Goal: Transaction & Acquisition: Purchase product/service

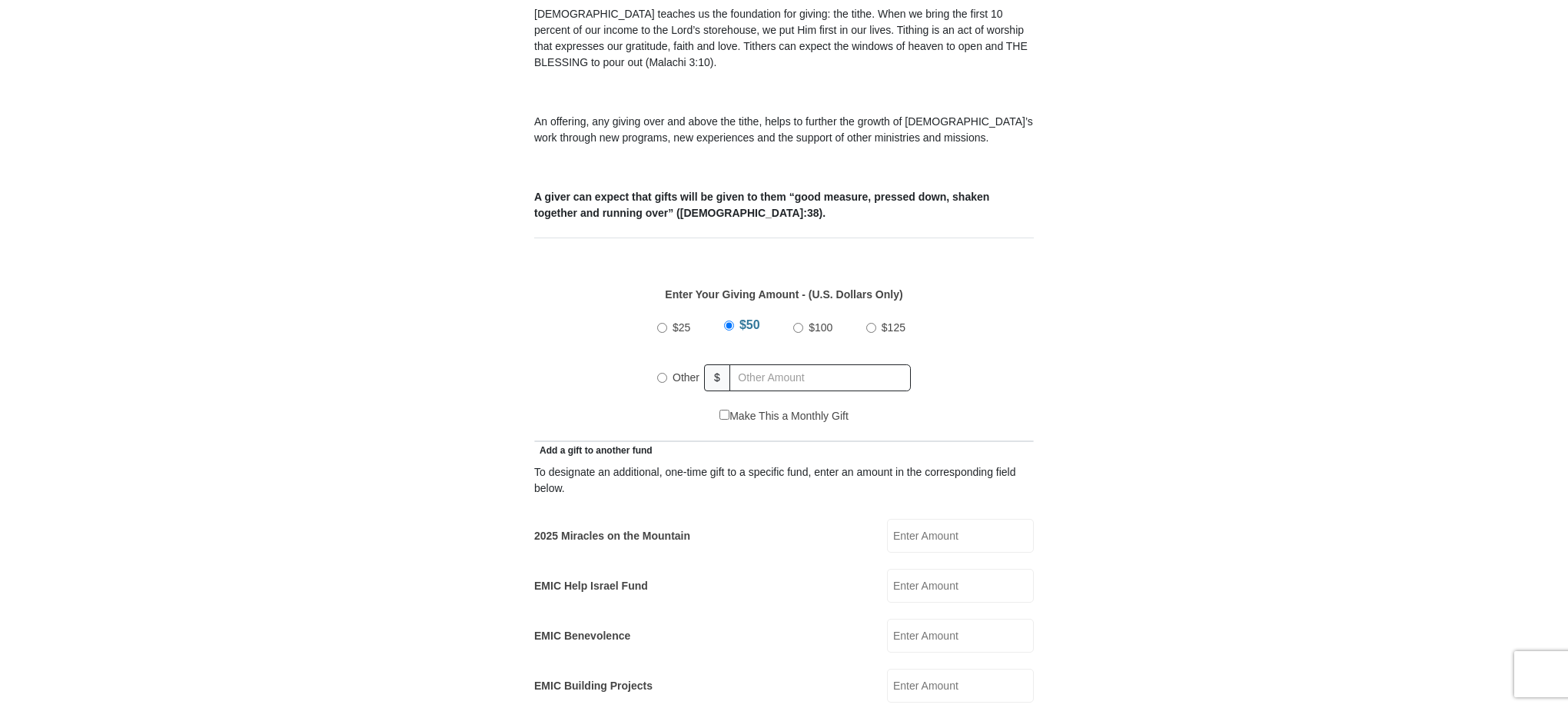
scroll to position [598, 0]
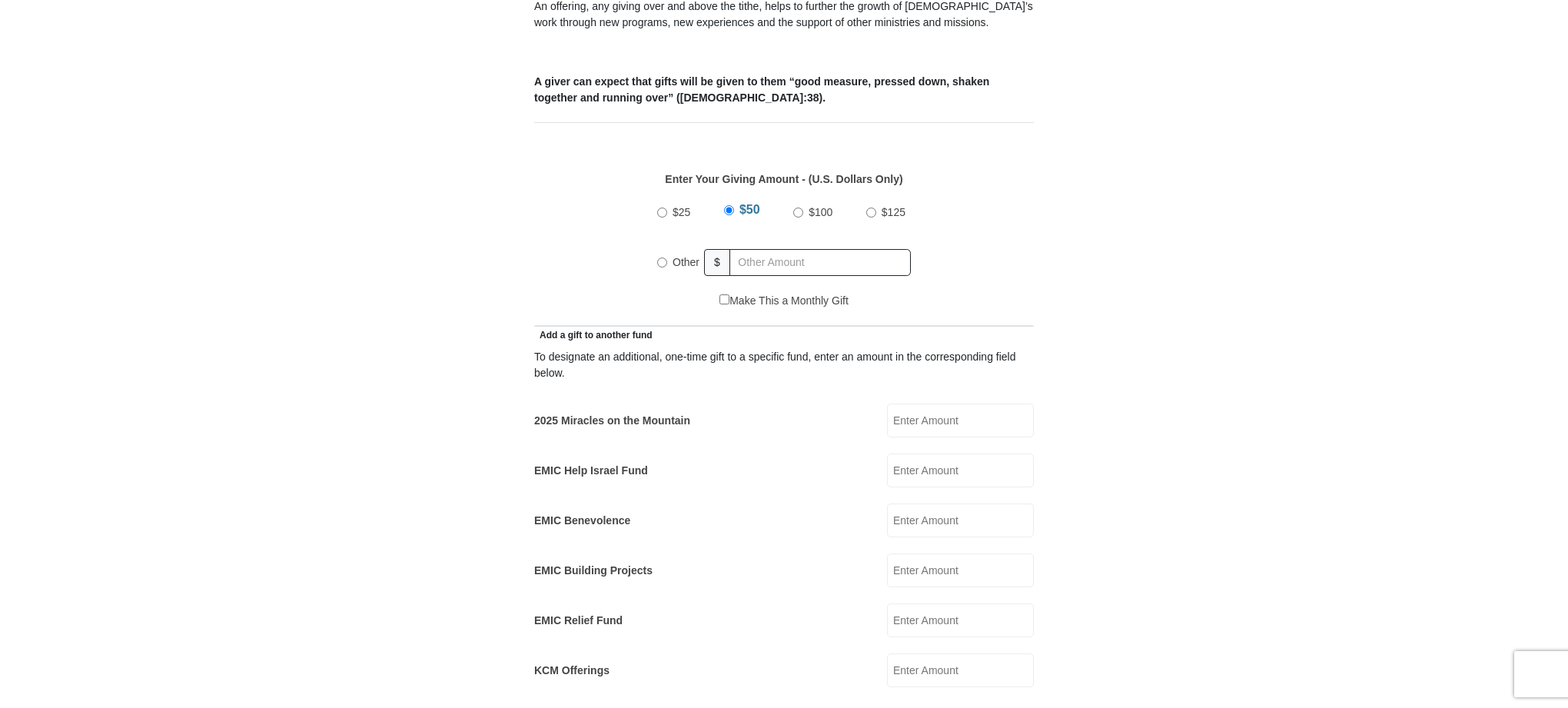
click at [664, 258] on input "Other" at bounding box center [662, 263] width 10 height 10
radio input "true"
click at [915, 403] on input "2025 Miracles on the Mountain" at bounding box center [960, 420] width 147 height 34
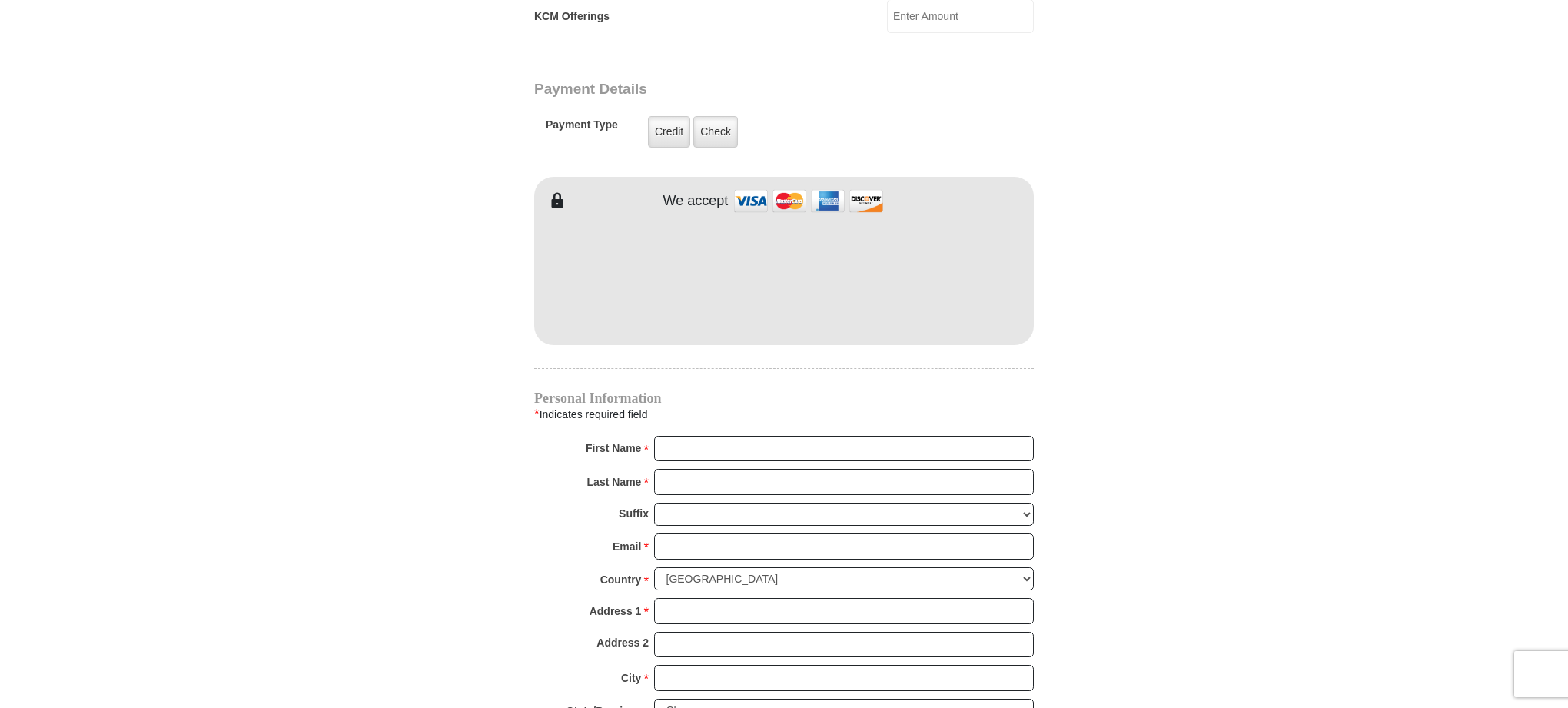
scroll to position [1250, 0]
type input "25.00"
click at [677, 437] on input "First Name *" at bounding box center [844, 450] width 380 height 26
type input "[PERSON_NAME]"
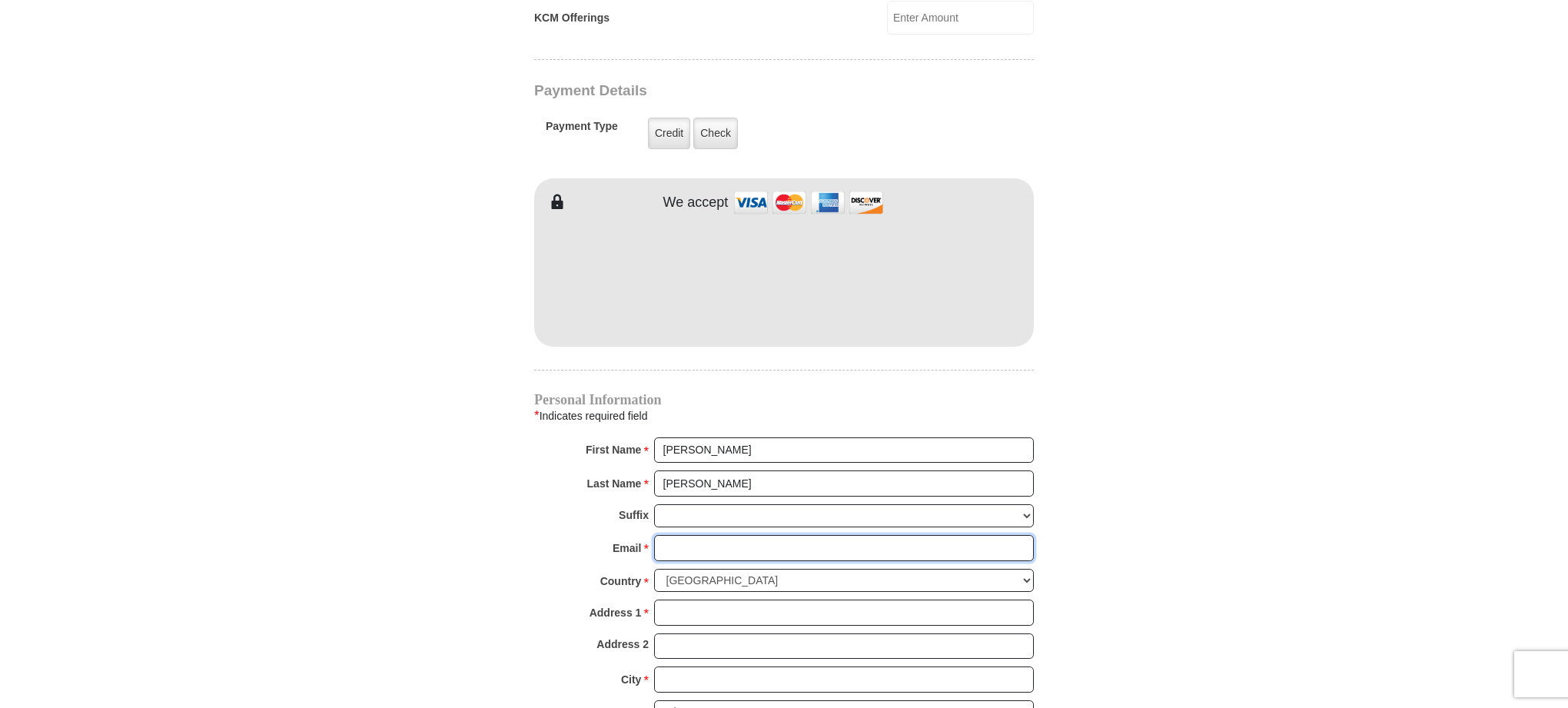
type input "[PERSON_NAME][EMAIL_ADDRESS][PERSON_NAME][DOMAIN_NAME]"
type input "[STREET_ADDRESS]"
type input "[GEOGRAPHIC_DATA]"
select select "IL"
type input "60643"
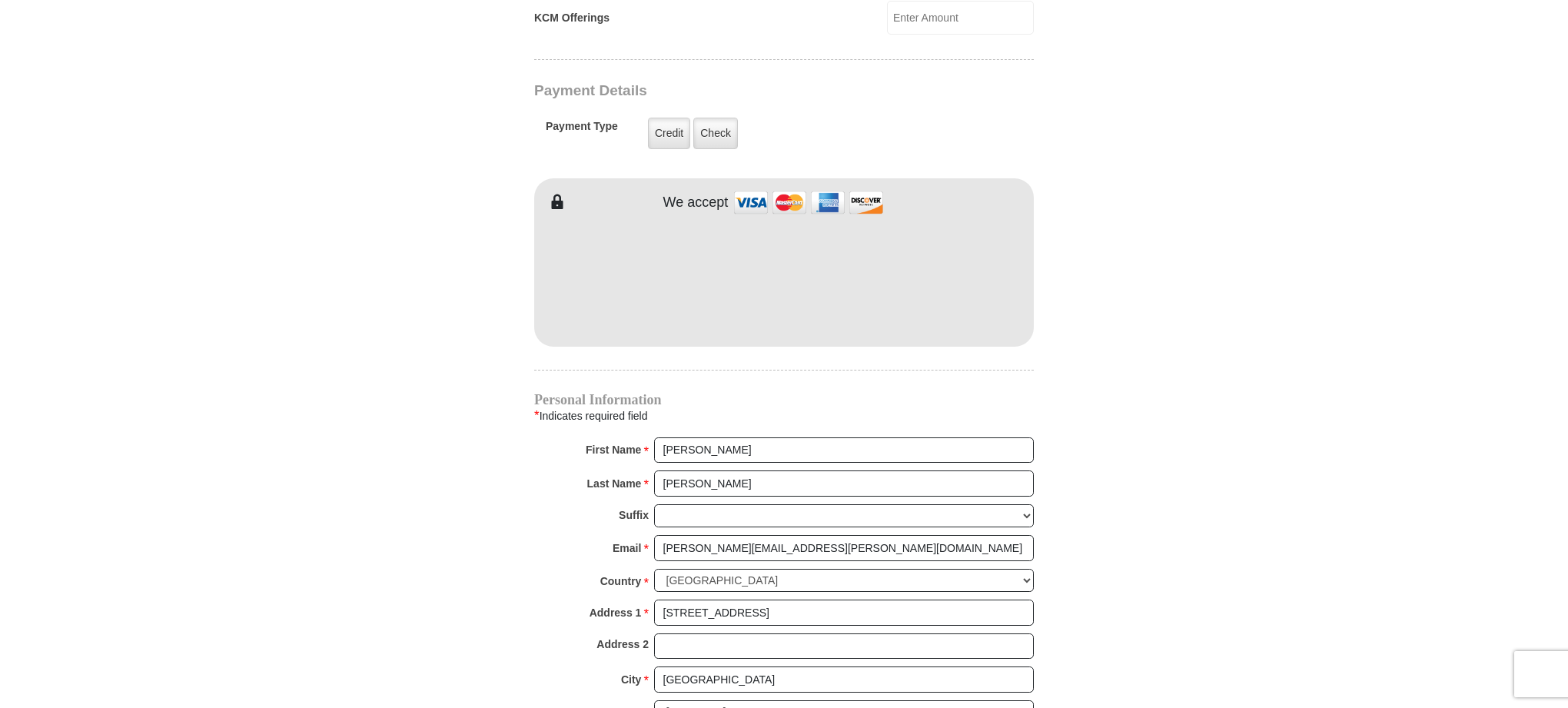
type input "7737715616"
drag, startPoint x: 808, startPoint y: 532, endPoint x: 639, endPoint y: 533, distance: 169.0
click at [639, 535] on div "Email * [PERSON_NAME][EMAIL_ADDRESS][PERSON_NAME][DOMAIN_NAME] Please enter Ema…" at bounding box center [784, 552] width 499 height 34
type input "[EMAIL_ADDRESS][DOMAIN_NAME]"
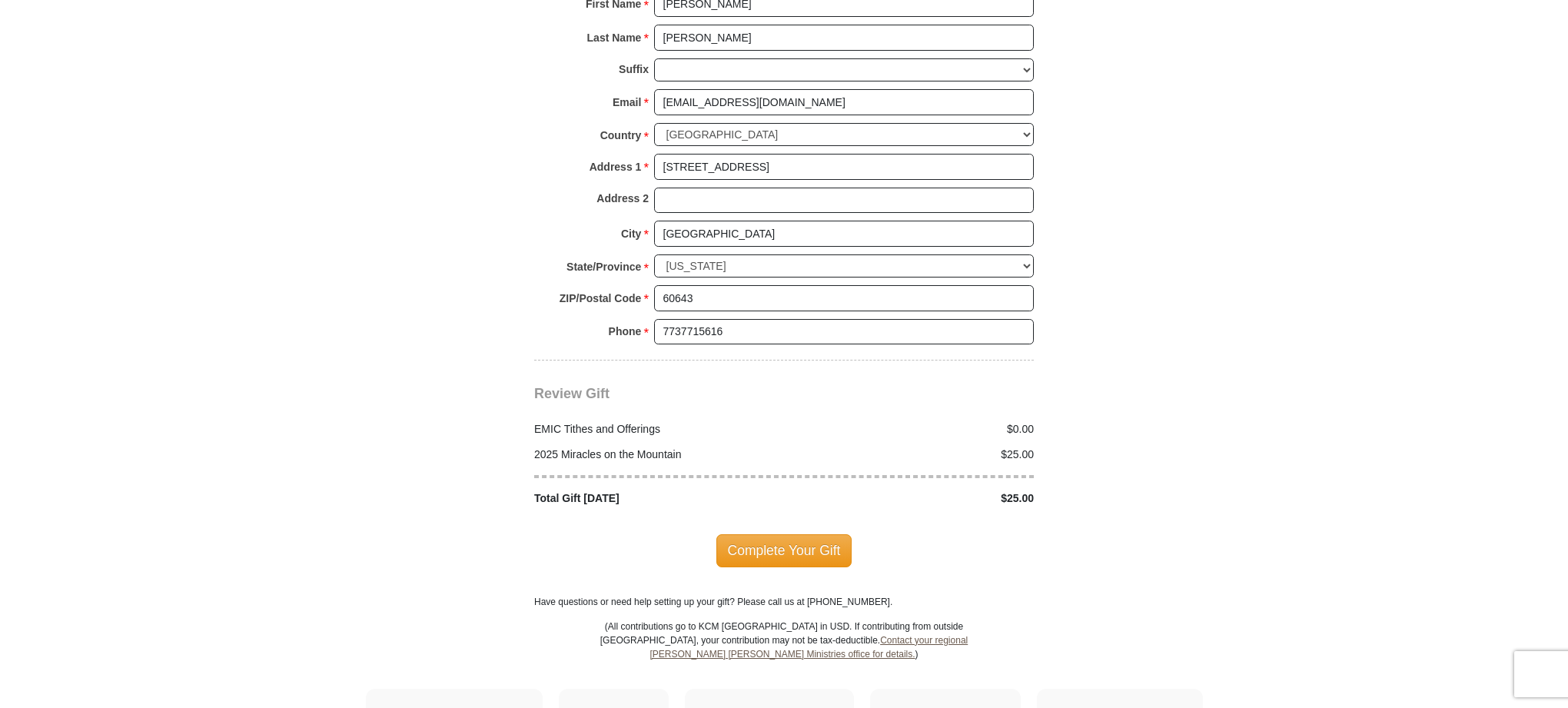
scroll to position [1696, 0]
click at [751, 533] on span "Complete Your Gift" at bounding box center [784, 550] width 136 height 32
